Goal: Task Accomplishment & Management: Manage account settings

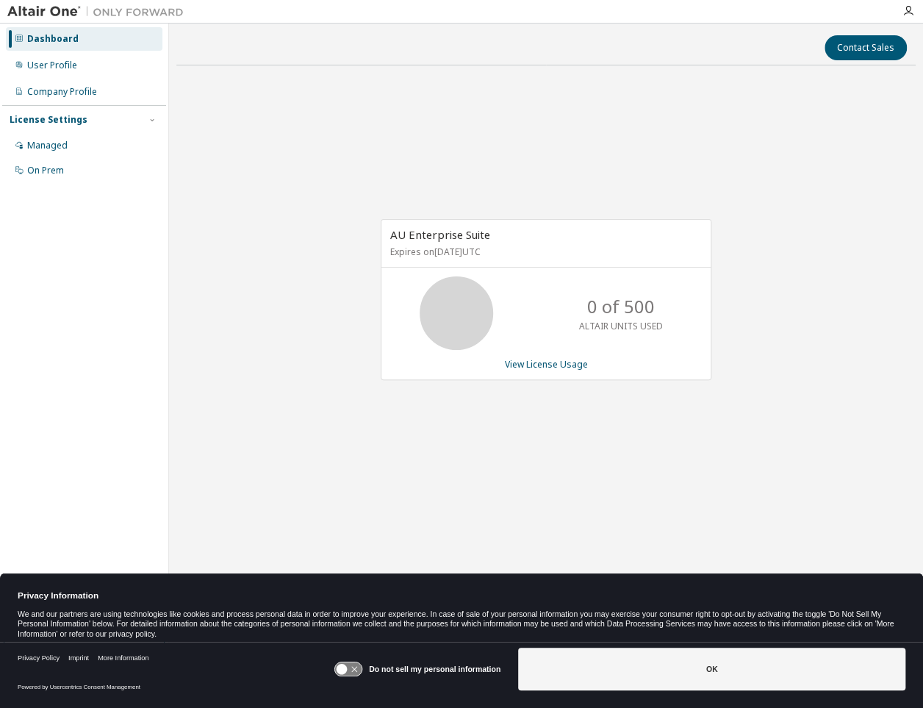
click at [628, 317] on p "0 of 500" at bounding box center [621, 306] width 68 height 25
click at [628, 318] on div "0 of 500 ALTAIR UNITS USED" at bounding box center [621, 312] width 118 height 73
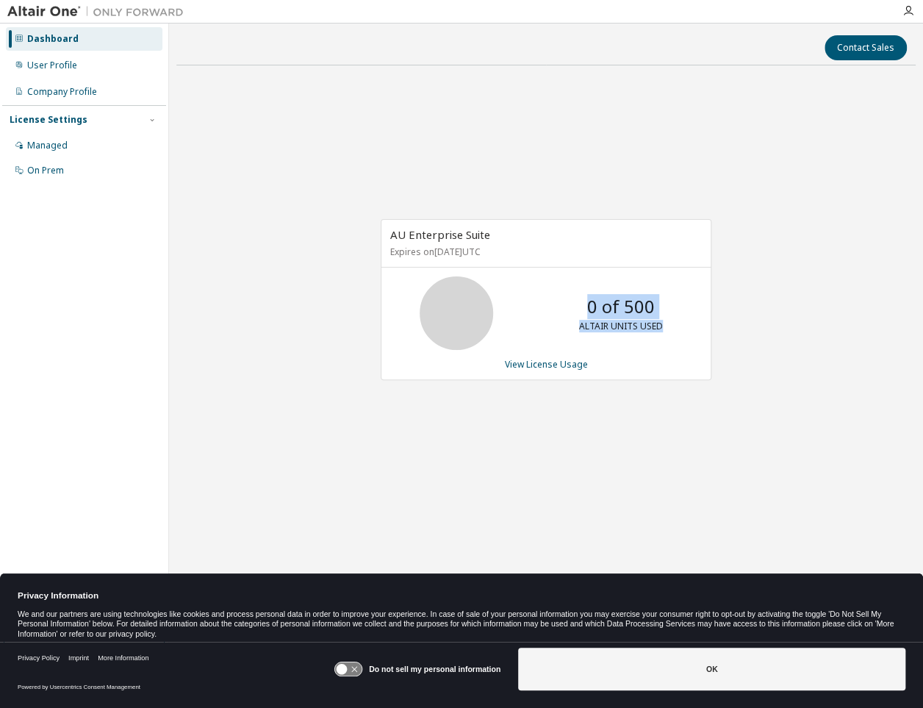
drag, startPoint x: 628, startPoint y: 318, endPoint x: 623, endPoint y: 337, distance: 19.8
click at [623, 337] on div "0 of 500 ALTAIR UNITS USED" at bounding box center [621, 312] width 118 height 73
click at [622, 336] on div "0 of 500 ALTAIR UNITS USED" at bounding box center [621, 312] width 118 height 73
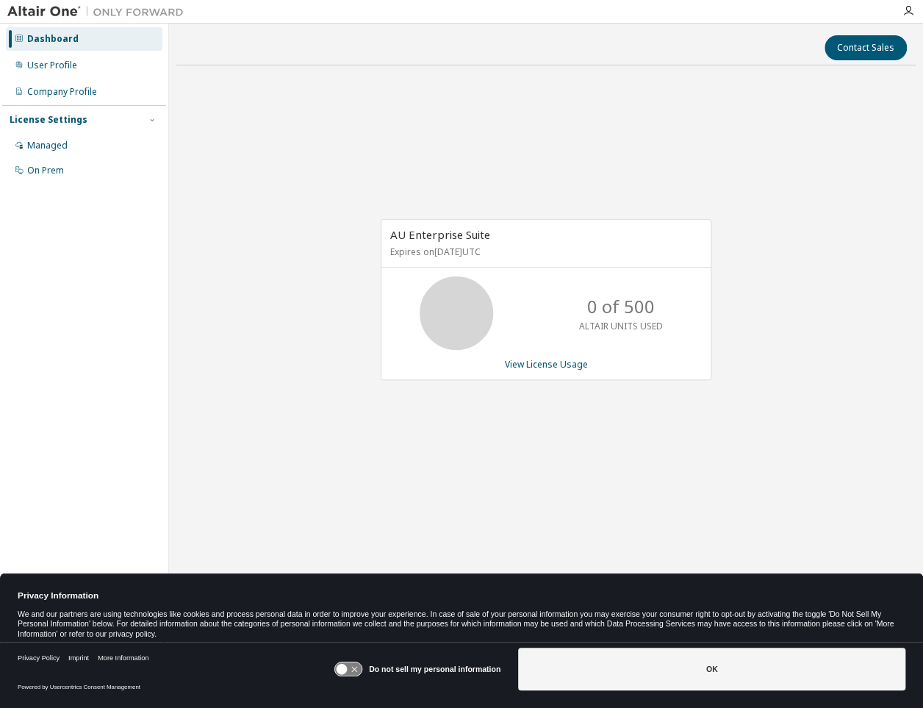
click at [395, 231] on span "AU Enterprise Suite" at bounding box center [440, 234] width 100 height 15
click at [394, 231] on span "AU Enterprise Suite" at bounding box center [440, 234] width 100 height 15
drag, startPoint x: 394, startPoint y: 231, endPoint x: 408, endPoint y: 231, distance: 14.7
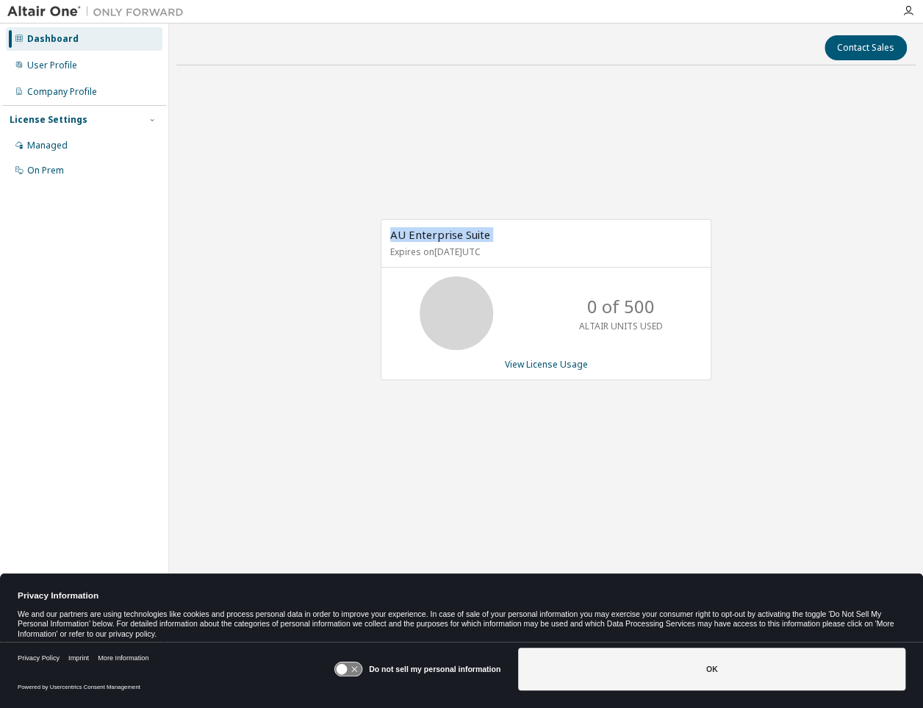
click at [408, 231] on span "AU Enterprise Suite" at bounding box center [440, 234] width 100 height 15
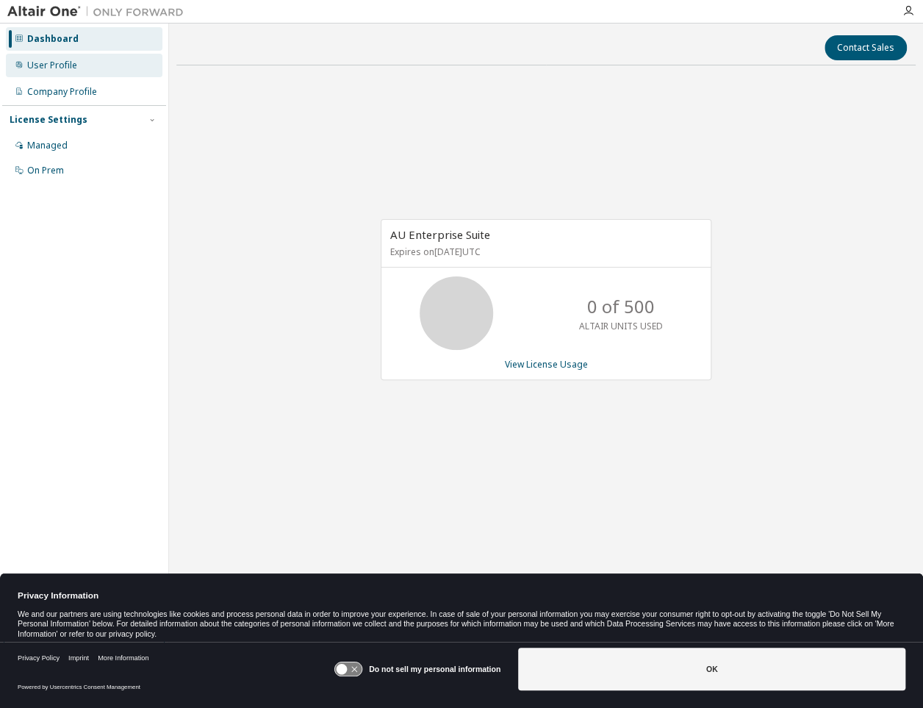
click at [46, 68] on div "User Profile" at bounding box center [52, 66] width 50 height 12
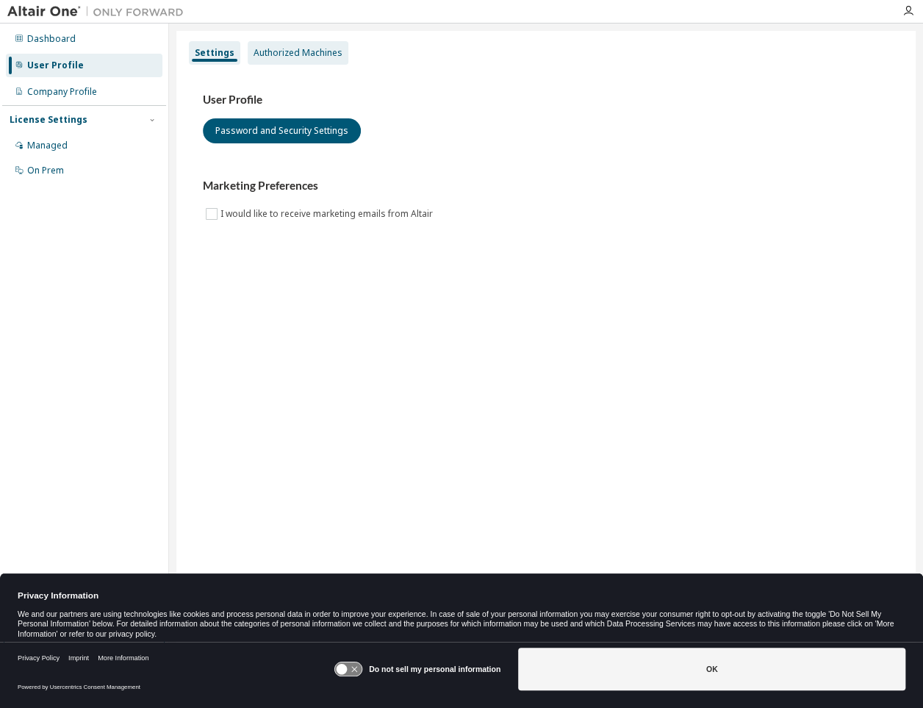
click at [277, 58] on div "Authorized Machines" at bounding box center [297, 53] width 89 height 12
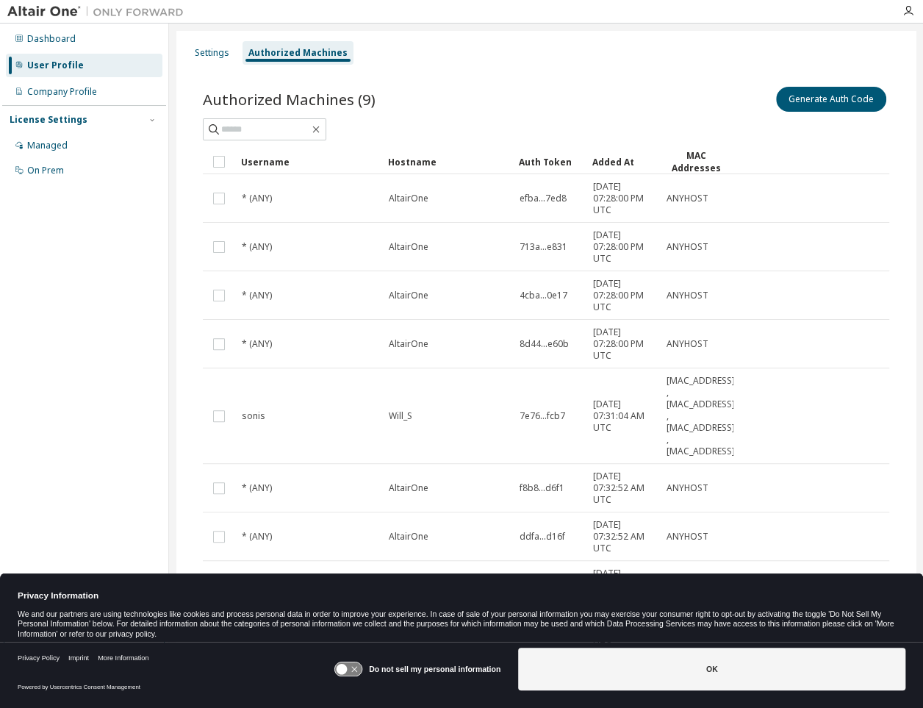
click at [228, 37] on div "Settings Authorized Machines Authorized Machines (9) Generate Auth Code Clear L…" at bounding box center [545, 383] width 739 height 704
click at [212, 56] on div "Settings" at bounding box center [212, 53] width 35 height 12
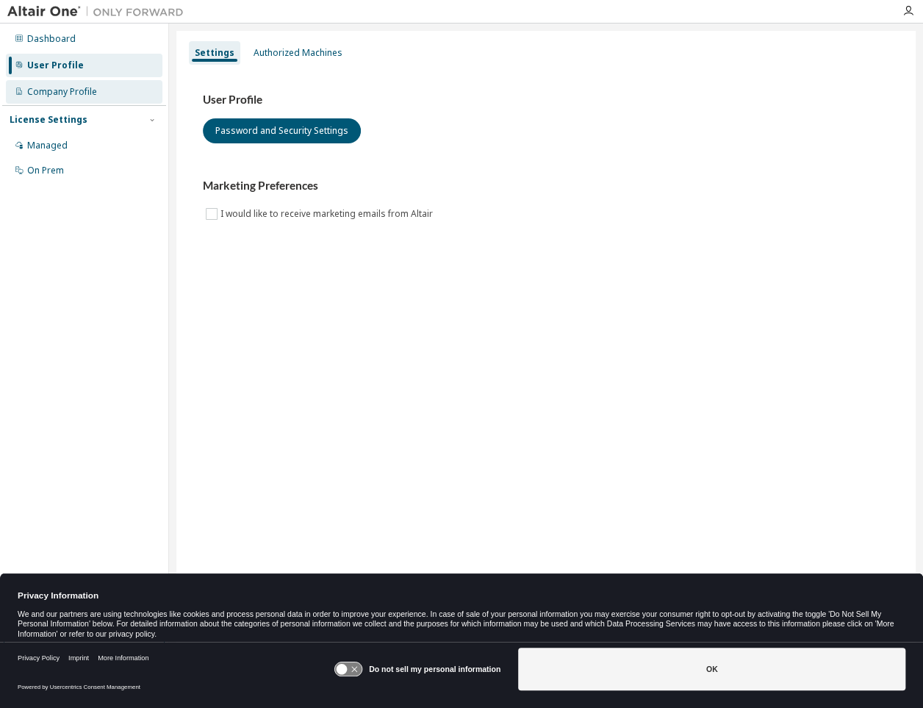
click at [106, 84] on div "Company Profile" at bounding box center [84, 92] width 156 height 24
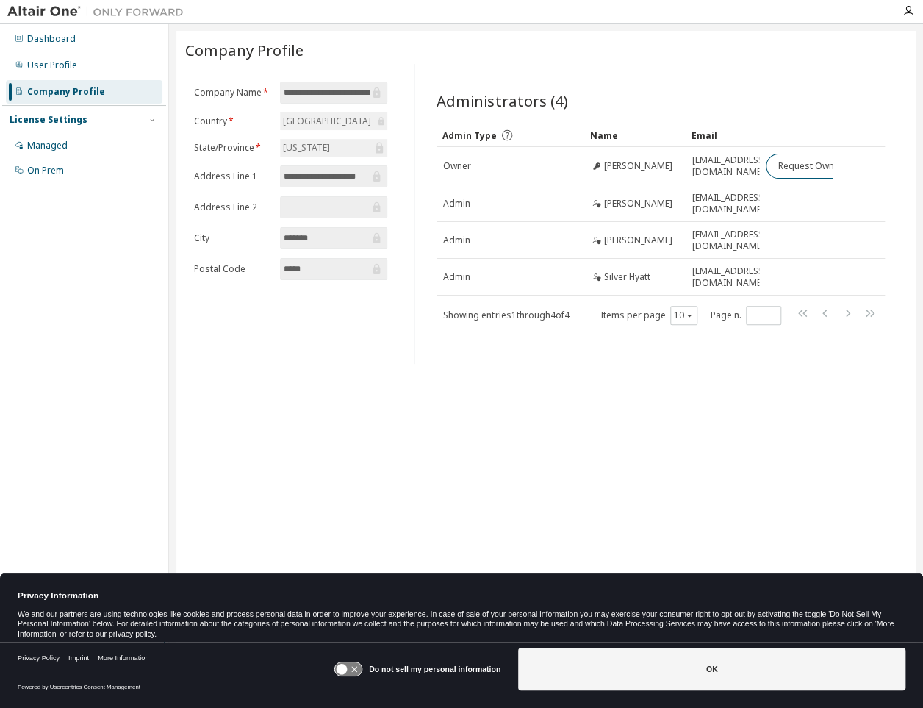
drag, startPoint x: 107, startPoint y: 84, endPoint x: 569, endPoint y: 46, distance: 463.7
click at [570, 45] on div "Company Profile" at bounding box center [545, 50] width 721 height 21
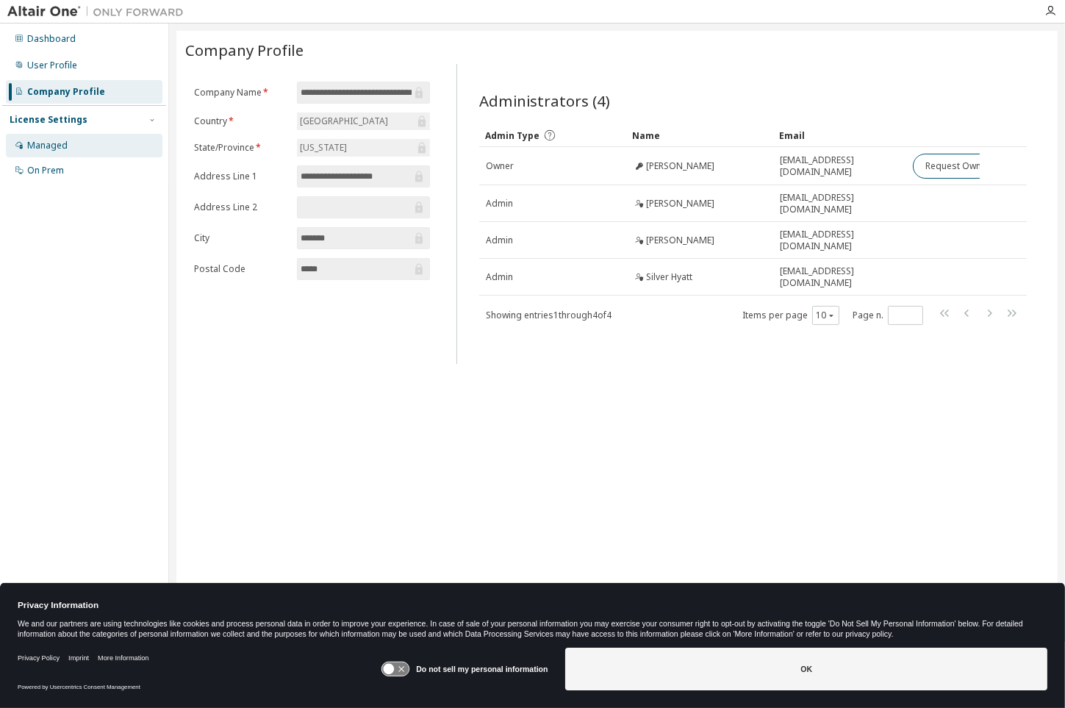
click at [57, 142] on div "Managed" at bounding box center [47, 146] width 40 height 12
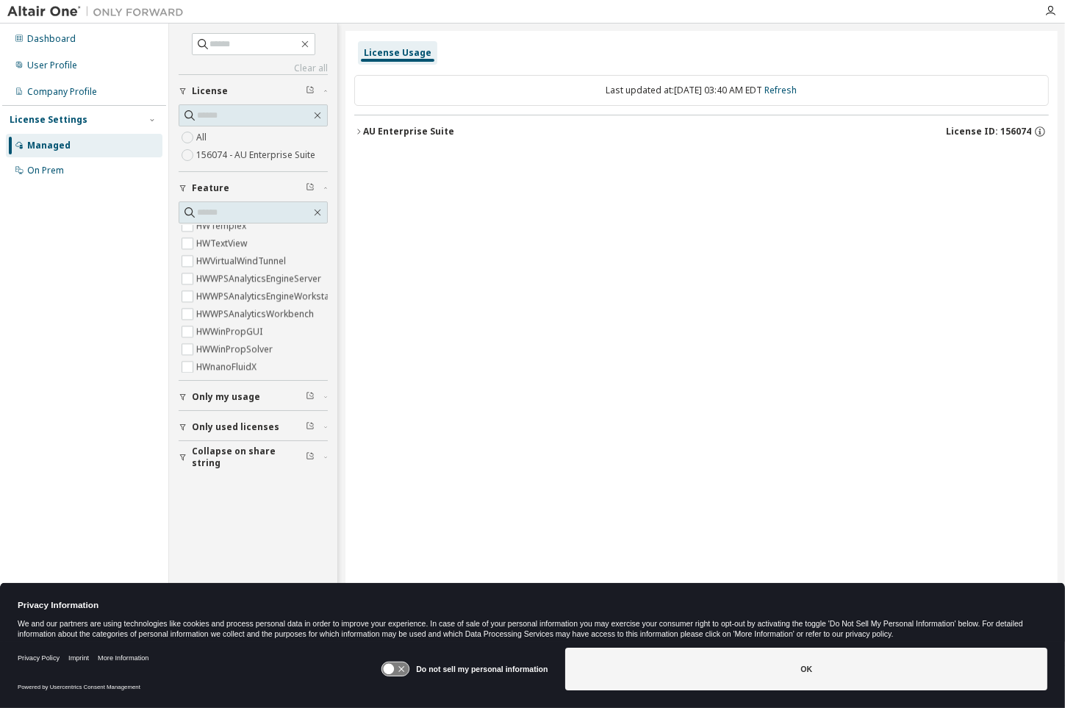
scroll to position [5661, 0]
click at [231, 162] on label "156074 - AU Enterprise Suite" at bounding box center [257, 155] width 122 height 18
drag, startPoint x: 259, startPoint y: 231, endPoint x: 81, endPoint y: 195, distance: 181.4
click at [75, 213] on div "Dashboard User Profile Company Profile License Settings Managed On Prem" at bounding box center [84, 331] width 164 height 611
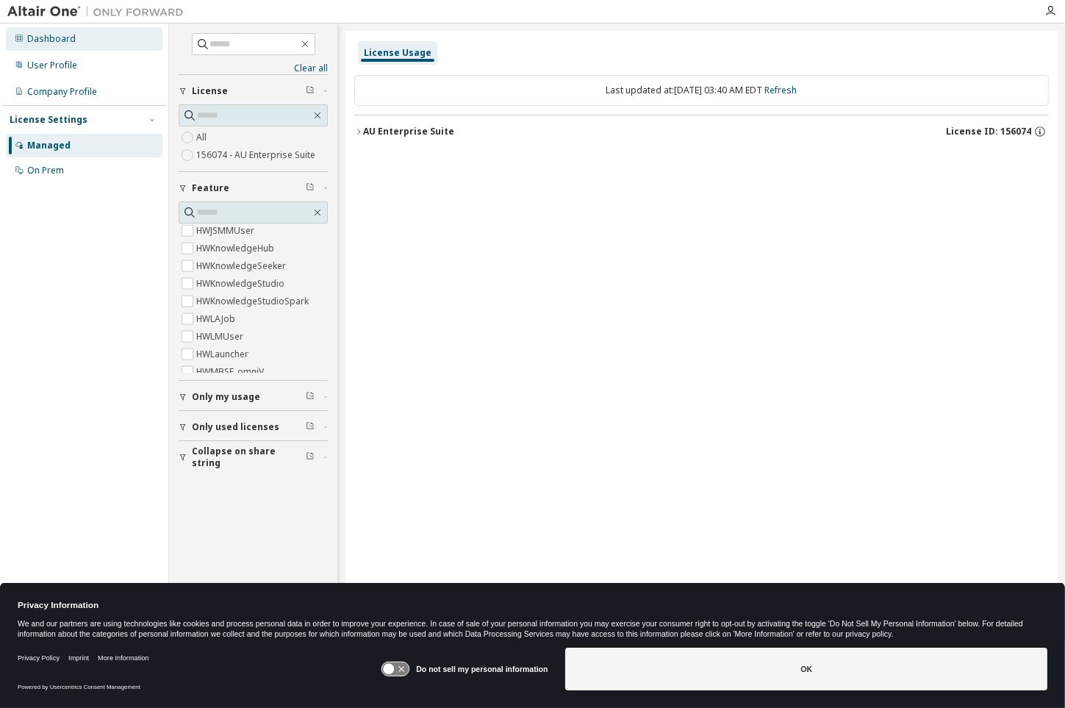
click at [63, 47] on div "Dashboard" at bounding box center [84, 39] width 156 height 24
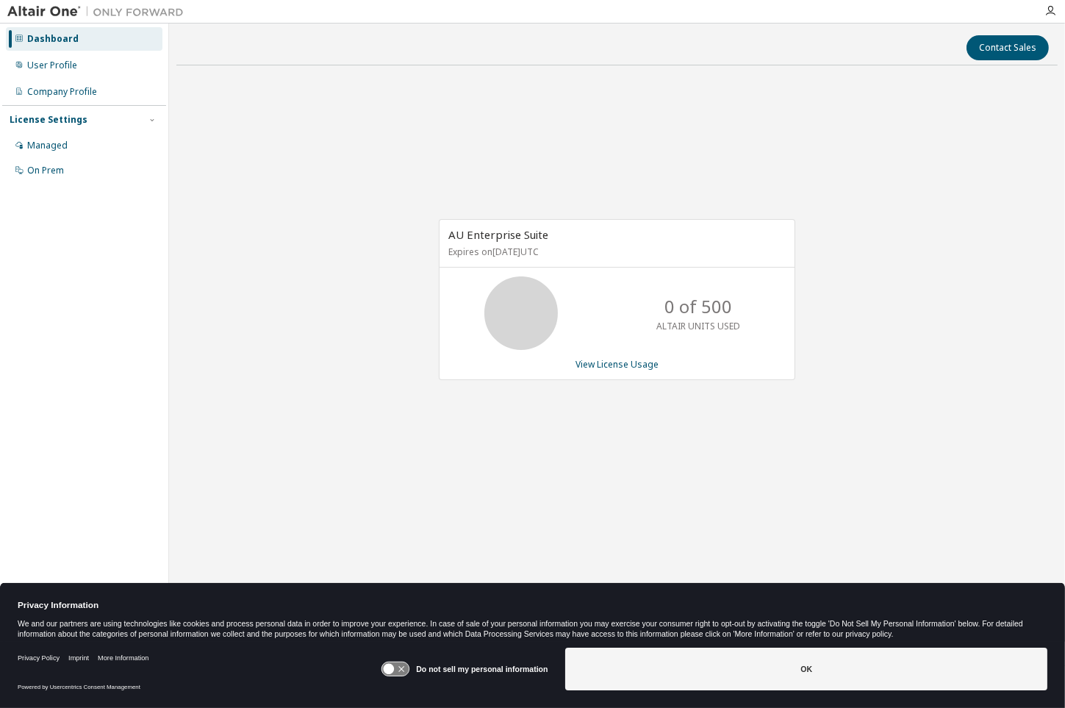
click at [63, 47] on div "Dashboard" at bounding box center [84, 39] width 156 height 24
click at [60, 15] on img at bounding box center [99, 11] width 184 height 15
click at [65, 165] on div "On Prem" at bounding box center [84, 171] width 156 height 24
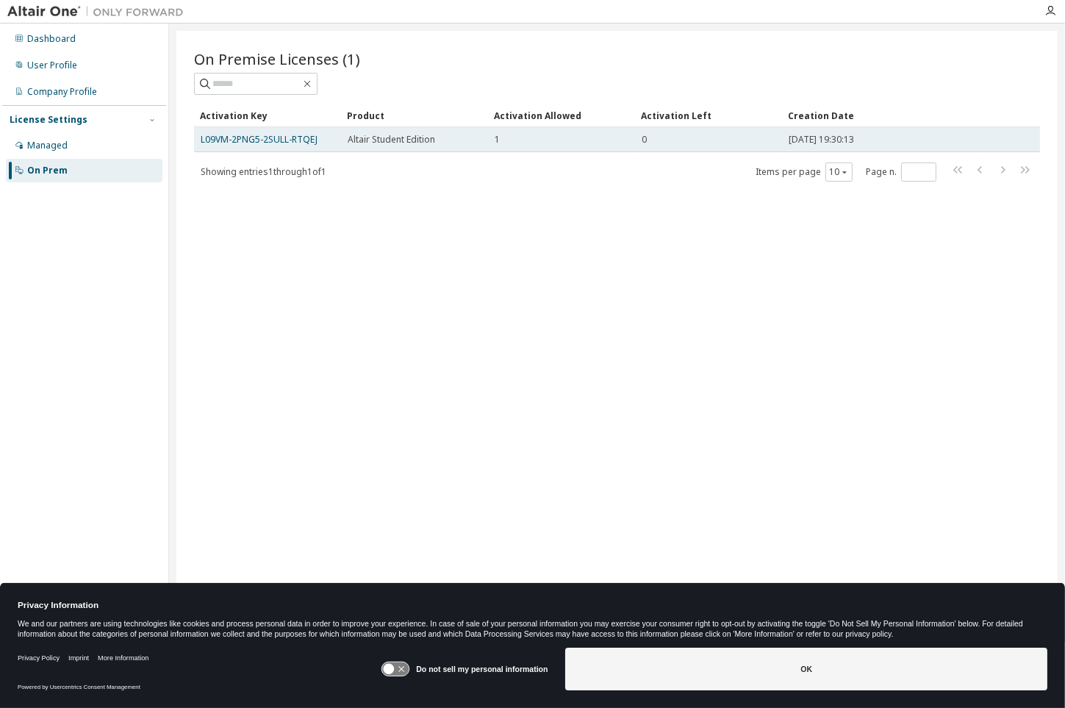
click at [503, 143] on div "1" at bounding box center [561, 140] width 134 height 12
click at [704, 139] on div "0" at bounding box center [708, 140] width 134 height 12
click at [705, 139] on div "0" at bounding box center [708, 140] width 134 height 12
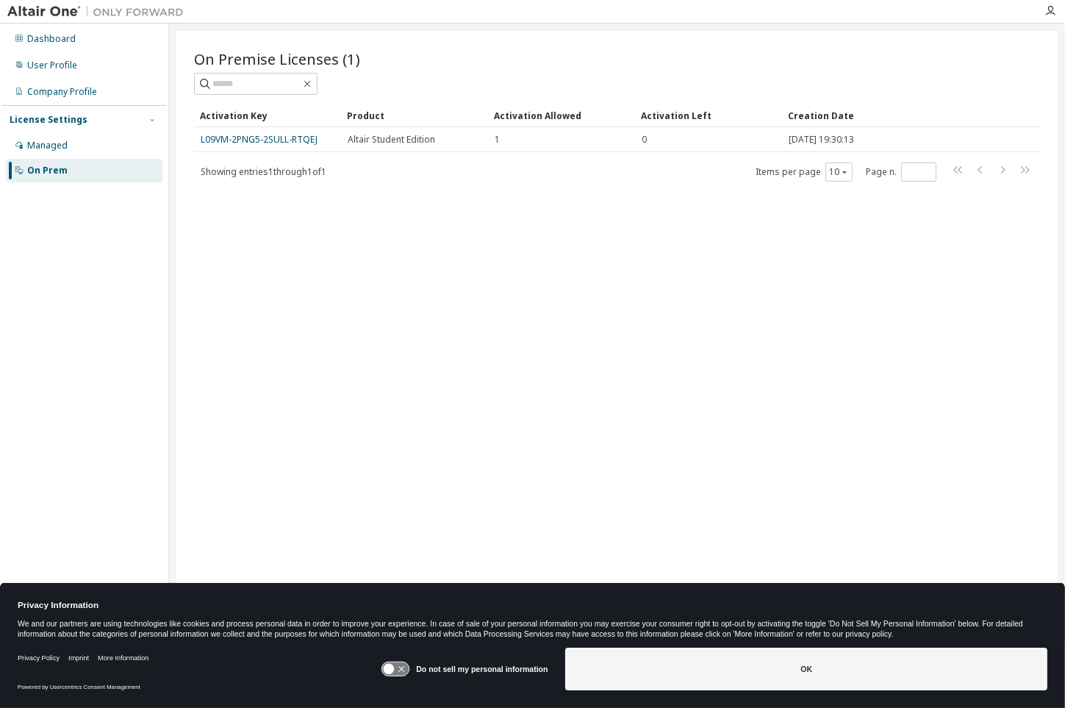
drag, startPoint x: 705, startPoint y: 139, endPoint x: 786, endPoint y: 156, distance: 83.4
click at [709, 185] on div "On Premise Licenses (1) Clear Load Save Save As Field Operator Value Select fil…" at bounding box center [616, 344] width 881 height 627
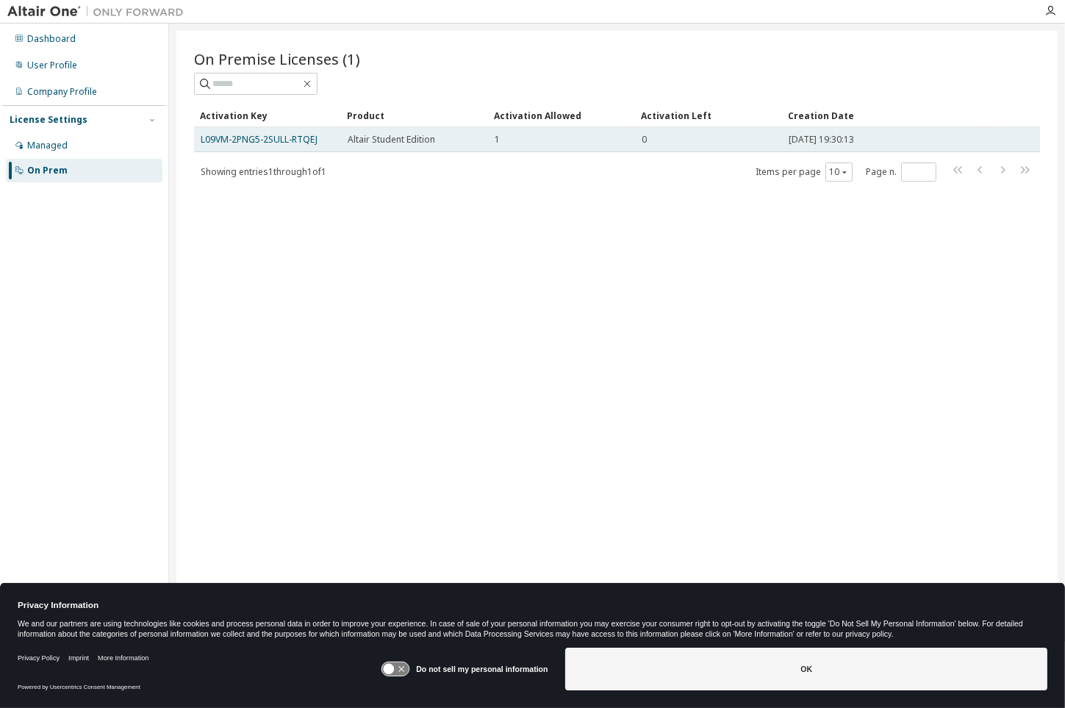
click at [849, 130] on td "[DATE] 19:30:13" at bounding box center [881, 139] width 199 height 25
click at [300, 143] on link "L09VM-2PNG5-2SULL-RTQEJ" at bounding box center [259, 139] width 117 height 12
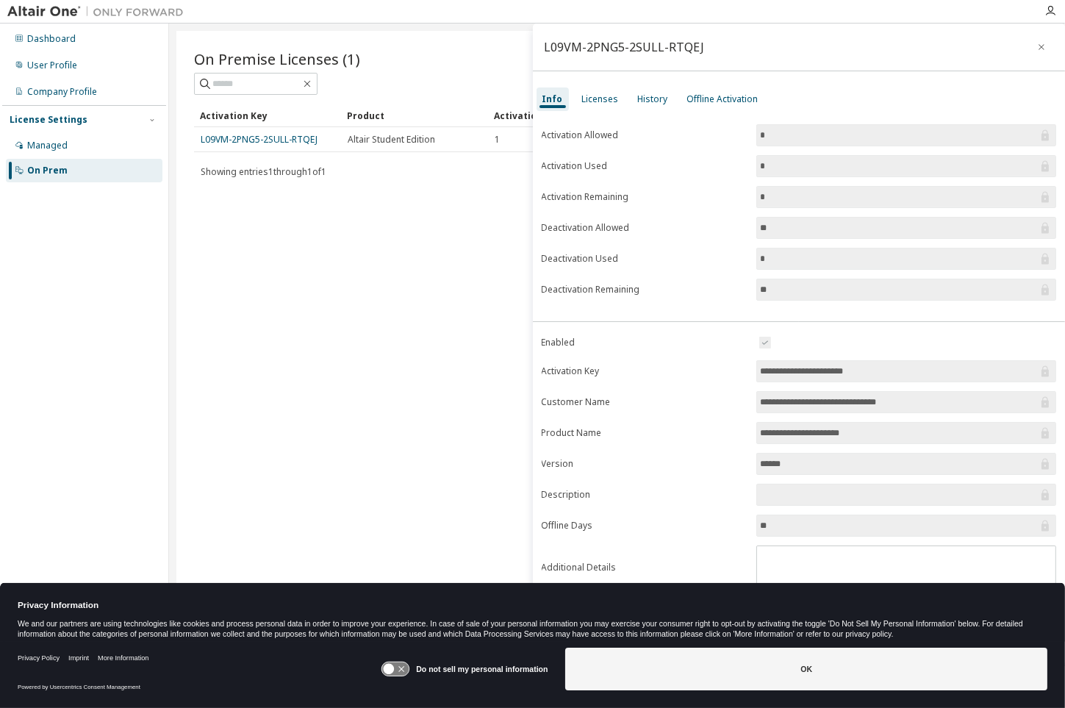
click at [827, 160] on input "*" at bounding box center [899, 166] width 278 height 15
click at [796, 196] on input "*" at bounding box center [899, 197] width 278 height 15
click at [590, 88] on div "Licenses" at bounding box center [600, 99] width 48 height 24
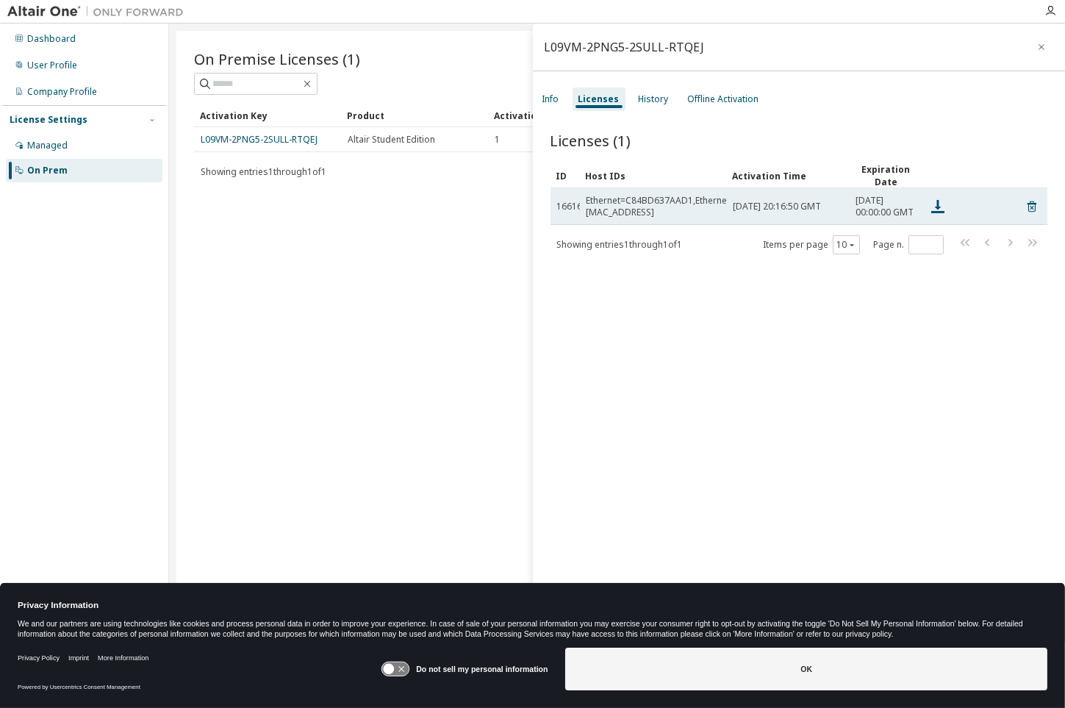
click at [673, 213] on div "Ethernet=C84BD637AAD1,Ethernet=E0D0458C4BD2,Ethernet=E0D0458C4BD6,Ethernet=[MAC…" at bounding box center [768, 207] width 364 height 24
click at [697, 217] on div "Ethernet=C84BD637AAD1,Ethernet=E0D0458C4BD2,Ethernet=E0D0458C4BD6,Ethernet=[MAC…" at bounding box center [768, 207] width 364 height 24
drag, startPoint x: 697, startPoint y: 217, endPoint x: 661, endPoint y: 214, distance: 35.5
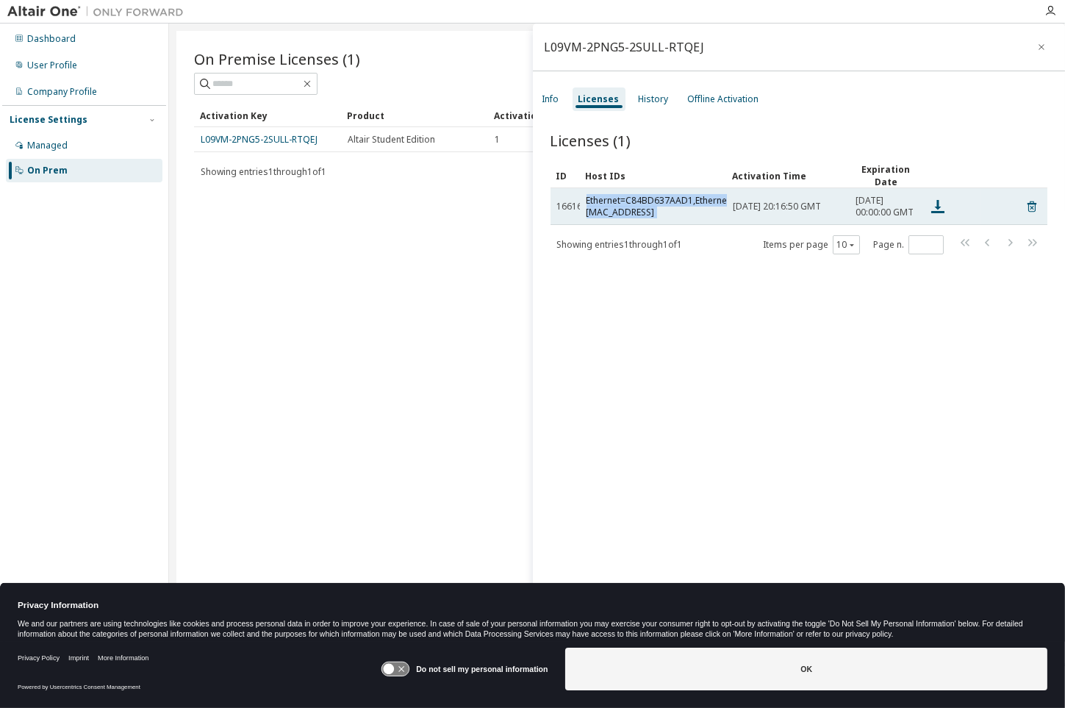
click at [661, 214] on div "Ethernet=C84BD637AAD1,Ethernet=E0D0458C4BD2,Ethernet=E0D0458C4BD6,Ethernet=[MAC…" at bounding box center [768, 207] width 364 height 24
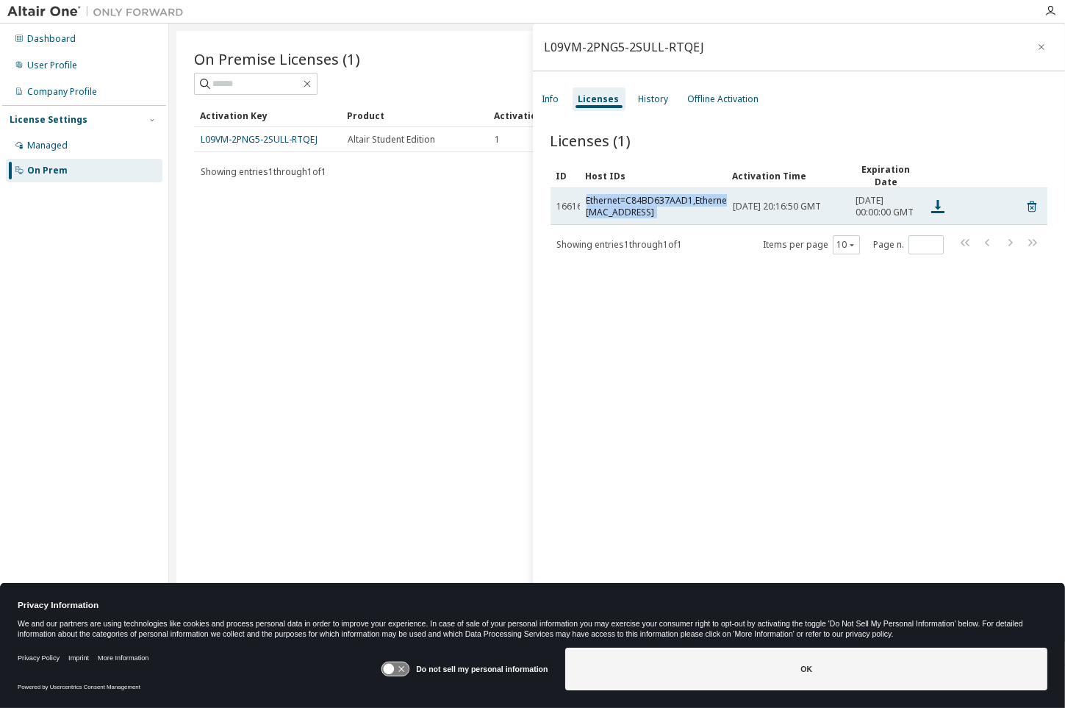
drag, startPoint x: 661, startPoint y: 214, endPoint x: 705, endPoint y: 218, distance: 44.3
click at [663, 214] on div "Ethernet=C84BD637AAD1,Ethernet=E0D0458C4BD2,Ethernet=E0D0458C4BD6,Ethernet=[MAC…" at bounding box center [768, 207] width 364 height 24
drag, startPoint x: 710, startPoint y: 213, endPoint x: 700, endPoint y: 222, distance: 13.5
click at [710, 213] on div "Ethernet=C84BD637AAD1,Ethernet=E0D0458C4BD2,Ethernet=E0D0458C4BD6,Ethernet=[MAC…" at bounding box center [768, 207] width 364 height 24
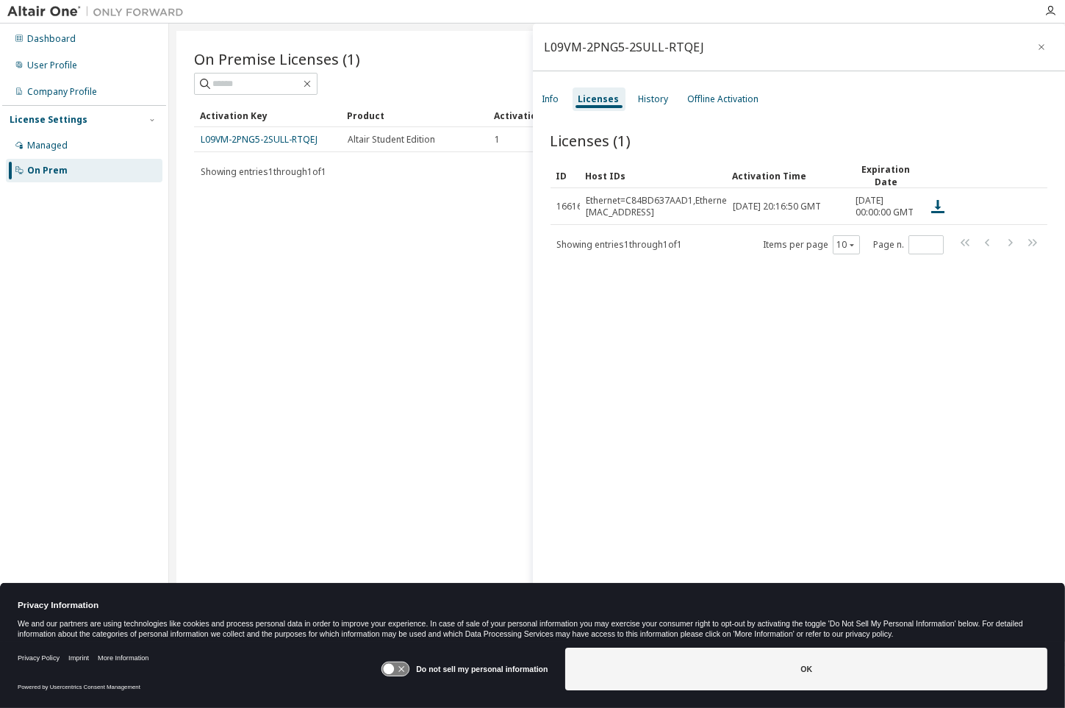
click at [683, 251] on span "Showing entries 1 through 1 of 1" at bounding box center [620, 244] width 126 height 12
click at [763, 251] on span "Items per page 10" at bounding box center [811, 244] width 97 height 19
click at [655, 112] on div "Licenses (1) Clear Load Save Save As Field Operator Value Select filter Select …" at bounding box center [799, 399] width 533 height 575
click at [660, 99] on div "History" at bounding box center [653, 99] width 30 height 12
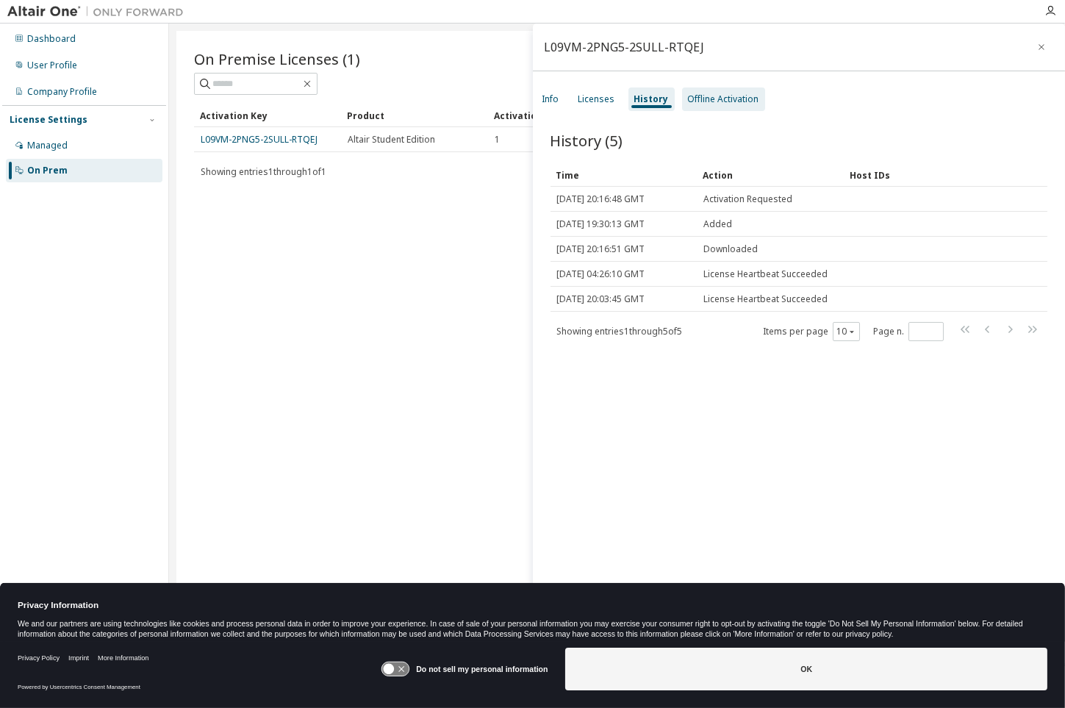
click at [705, 98] on div "Offline Activation" at bounding box center [723, 99] width 71 height 12
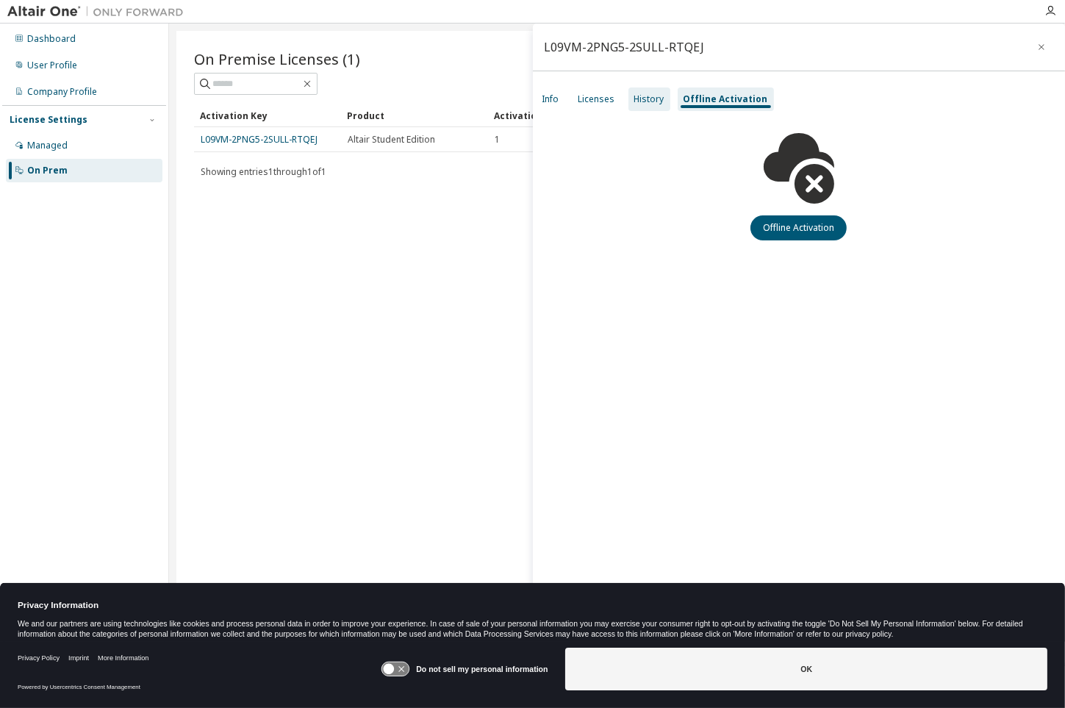
click at [655, 98] on div "History" at bounding box center [649, 99] width 30 height 12
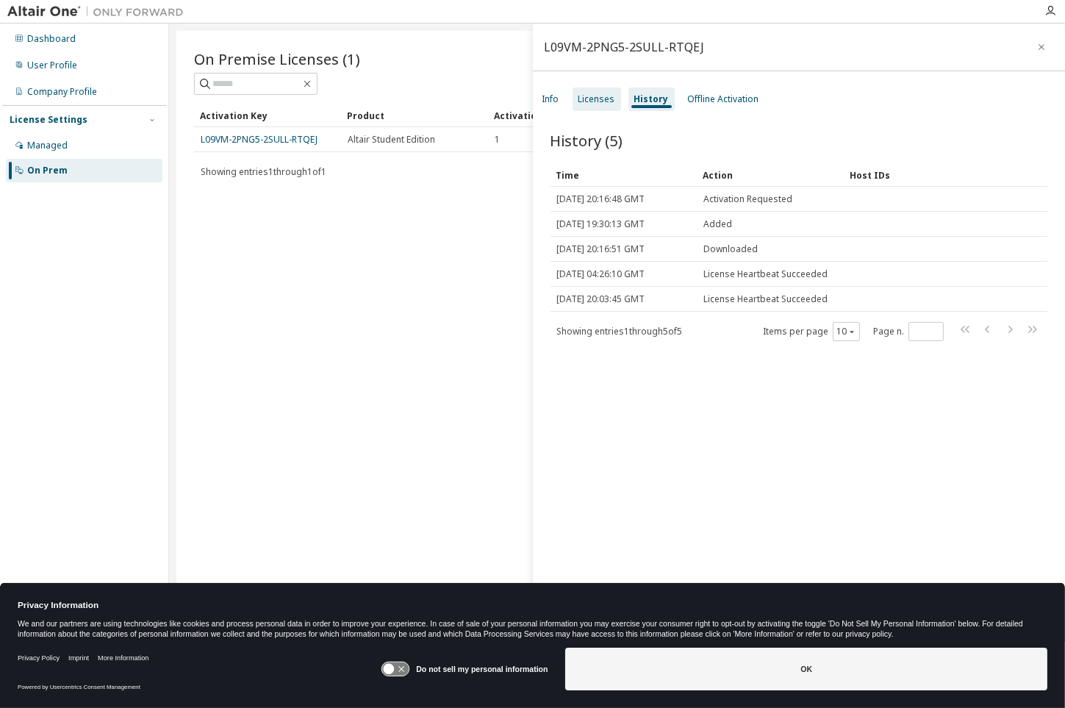
click at [618, 108] on div "Licenses" at bounding box center [596, 99] width 48 height 24
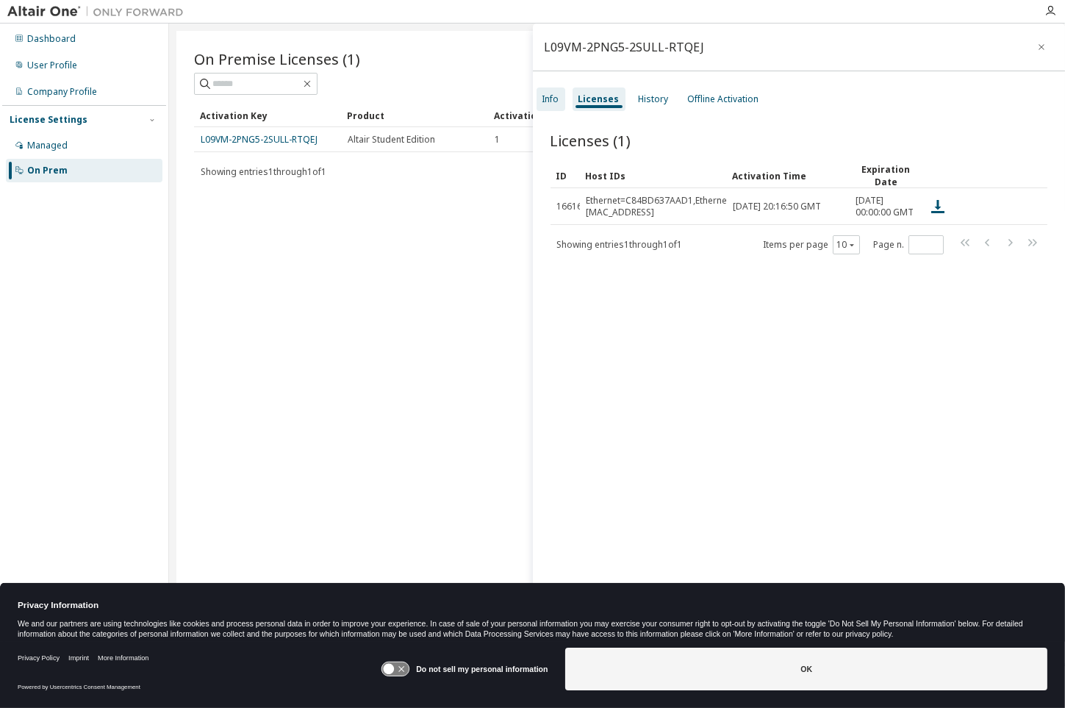
click at [538, 92] on div "Info" at bounding box center [550, 99] width 29 height 24
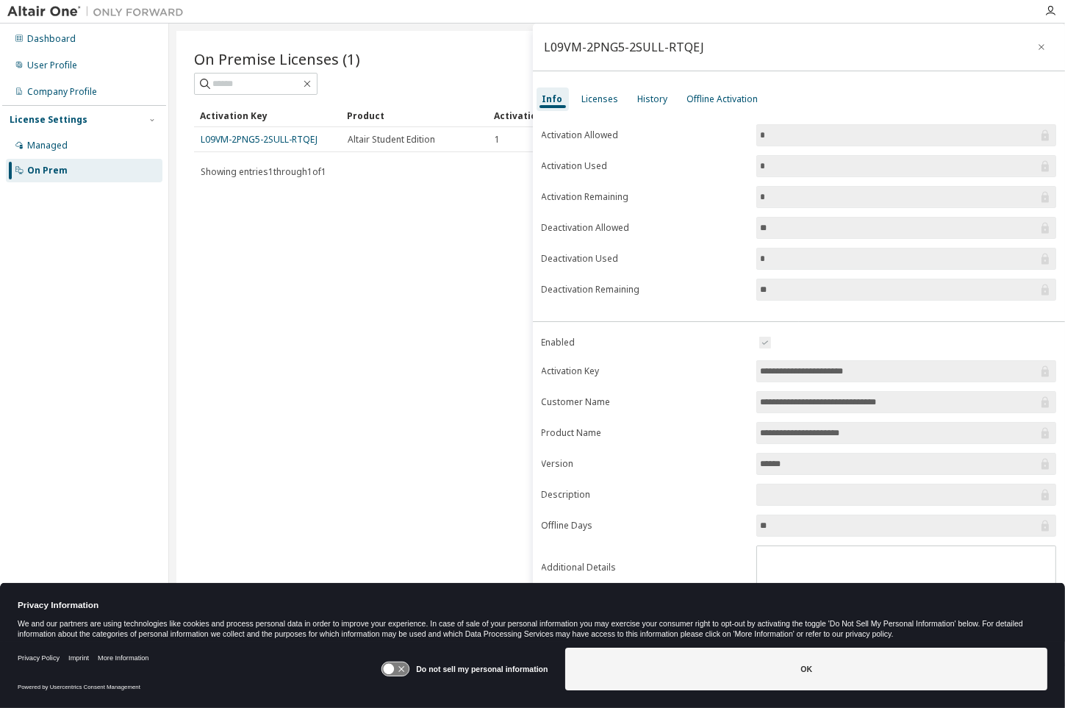
click at [804, 226] on input "**" at bounding box center [899, 227] width 278 height 15
click at [788, 235] on span "**" at bounding box center [906, 228] width 300 height 22
drag, startPoint x: 788, startPoint y: 235, endPoint x: 789, endPoint y: 253, distance: 17.6
click at [789, 253] on input "*" at bounding box center [899, 258] width 278 height 15
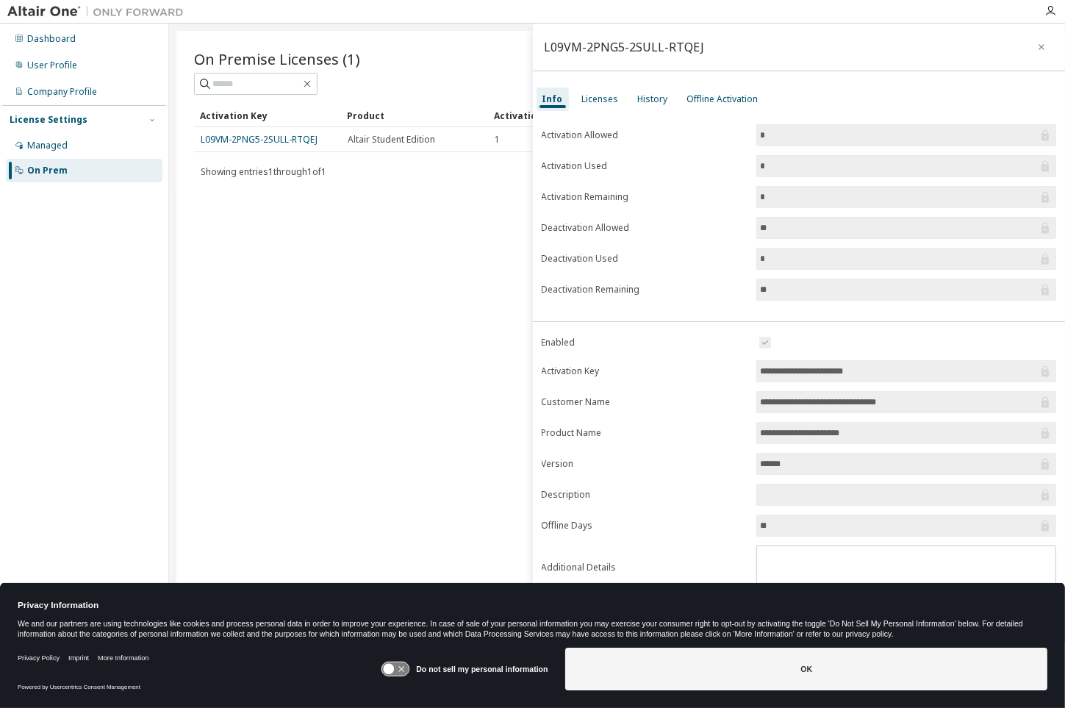
click at [789, 253] on input "*" at bounding box center [899, 258] width 278 height 15
drag, startPoint x: 789, startPoint y: 253, endPoint x: 798, endPoint y: 279, distance: 27.9
click at [798, 279] on span "**" at bounding box center [906, 289] width 300 height 22
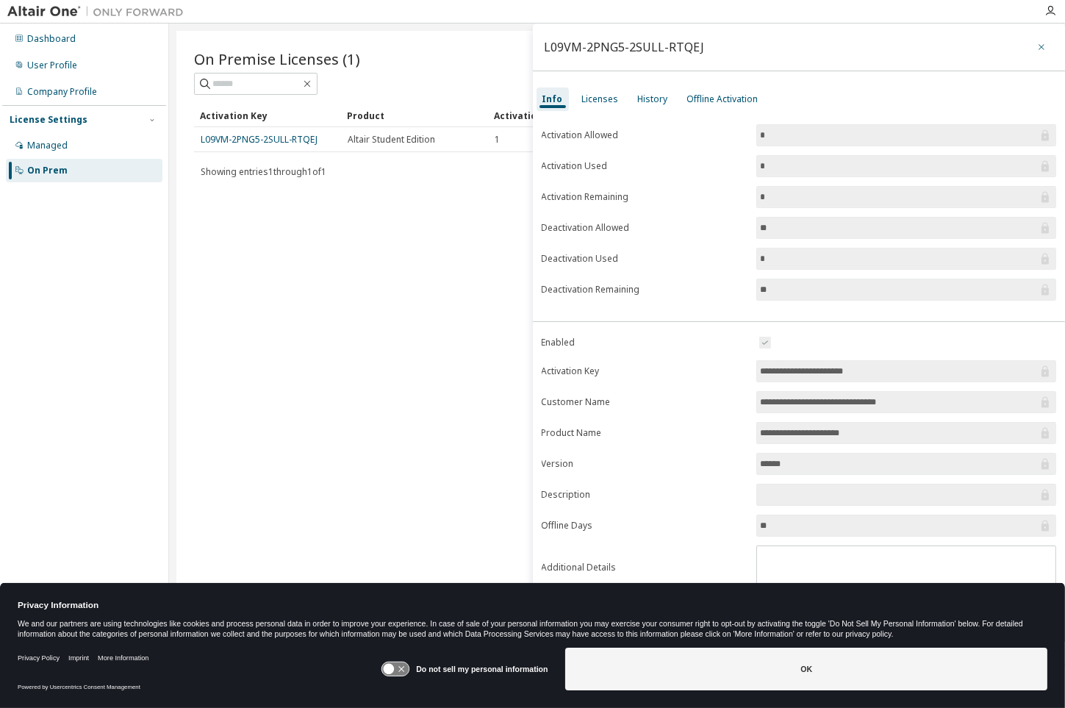
click at [922, 43] on icon "button" at bounding box center [1041, 47] width 10 height 12
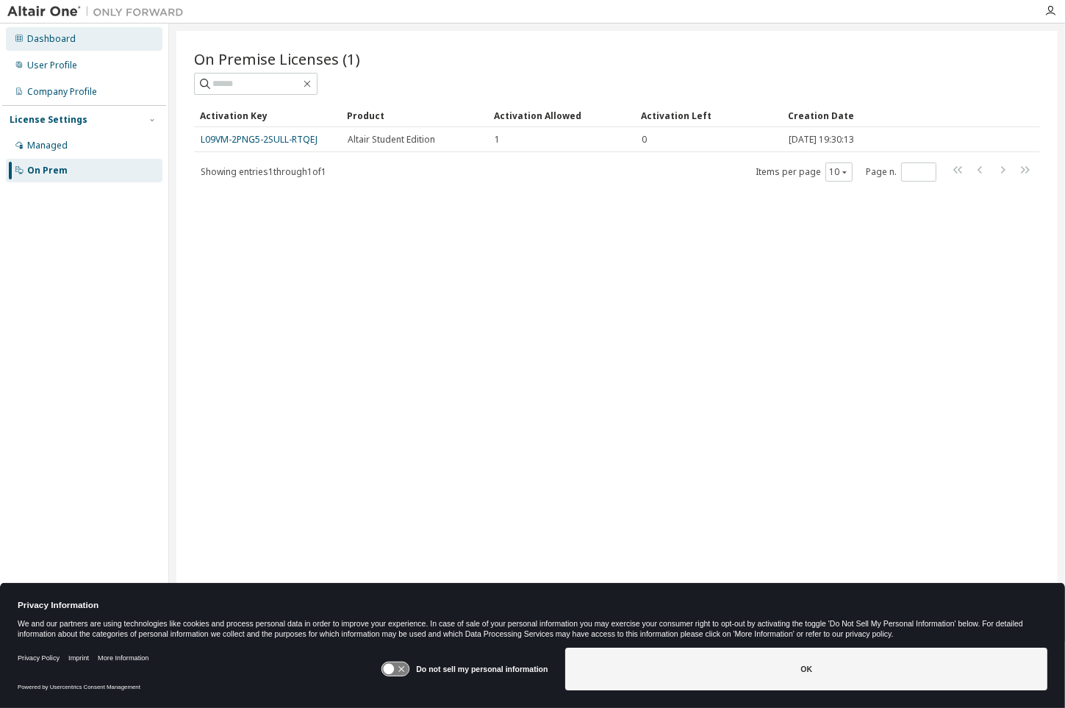
click at [83, 39] on div "Dashboard" at bounding box center [84, 39] width 156 height 24
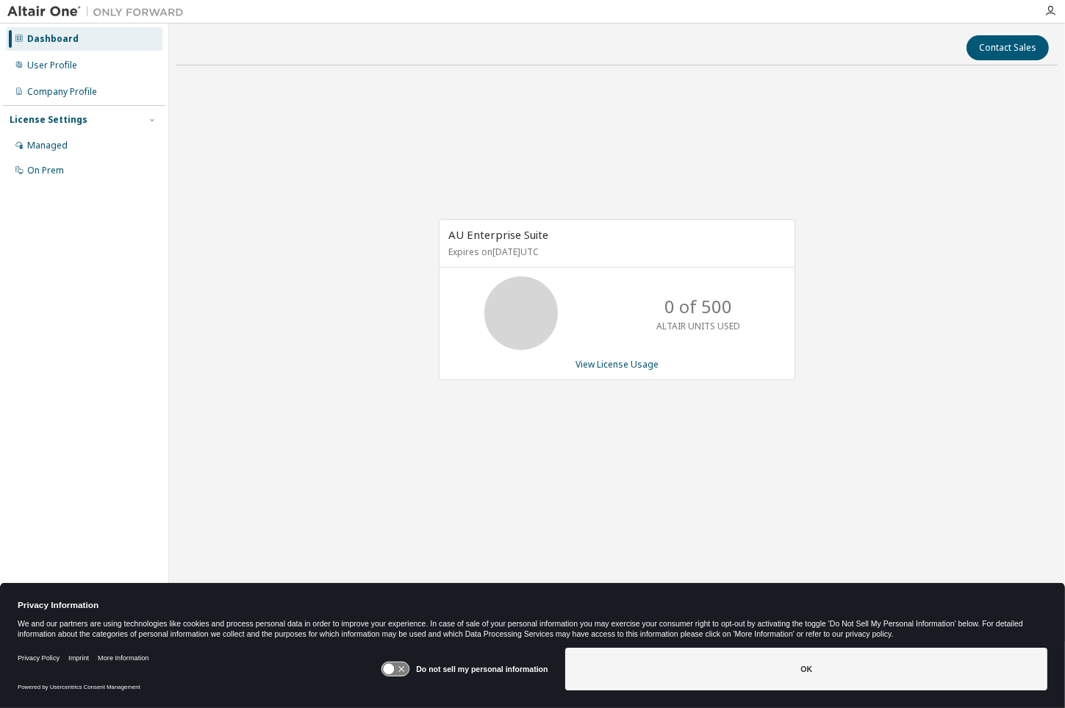
click at [63, 10] on img at bounding box center [99, 11] width 184 height 15
